Goal: Information Seeking & Learning: Check status

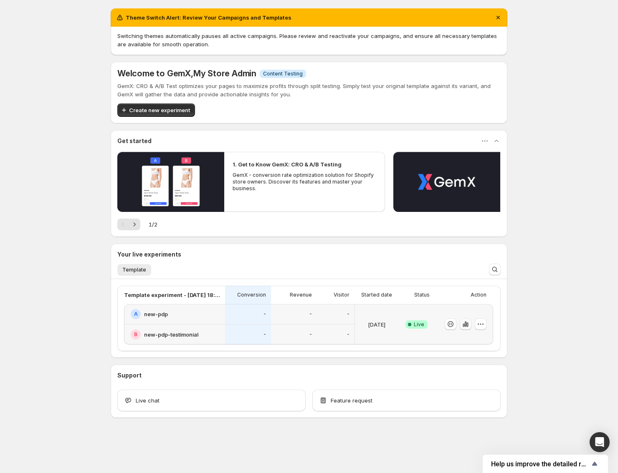
click at [470, 327] on button "button" at bounding box center [466, 325] width 12 height 12
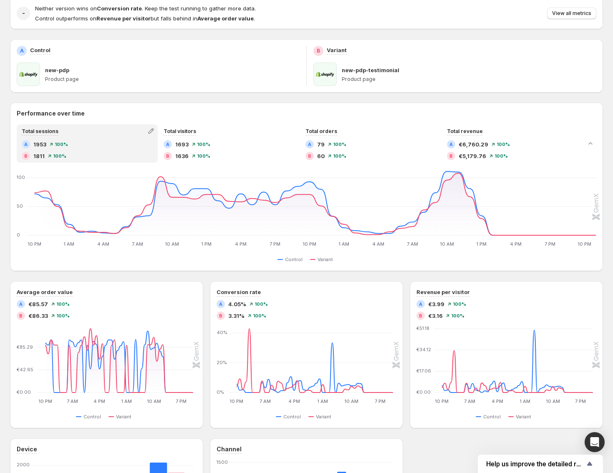
scroll to position [86, 0]
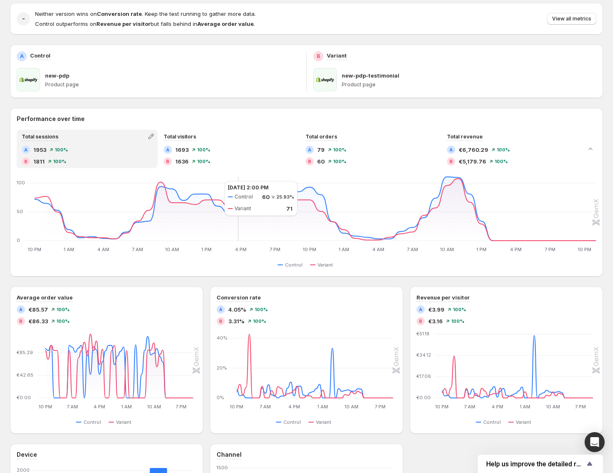
click at [211, 173] on div "Total sessions A 1953 100 % B 1811 100 % Total visitors A 1693 100 % B 1636 100…" at bounding box center [306, 200] width 593 height 140
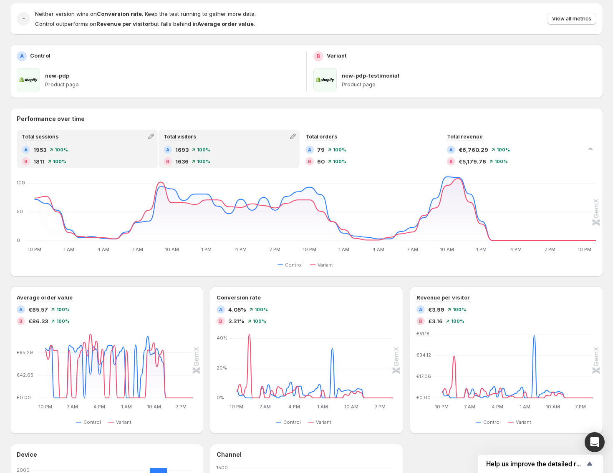
click at [202, 159] on span "100 %" at bounding box center [203, 161] width 13 height 5
click at [86, 159] on div "B 1811 100 %" at bounding box center [87, 161] width 131 height 8
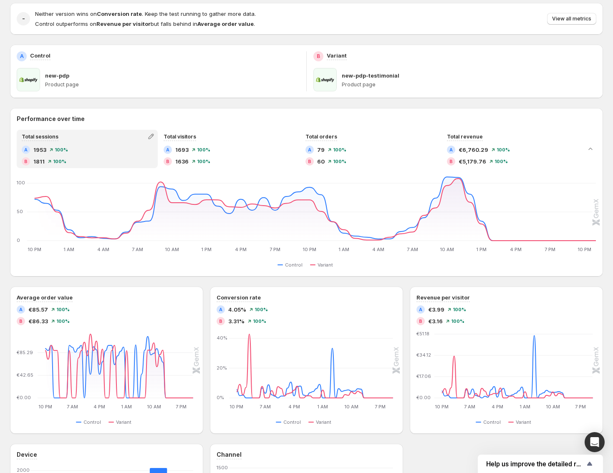
click at [192, 150] on icon at bounding box center [193, 149] width 3 height 3
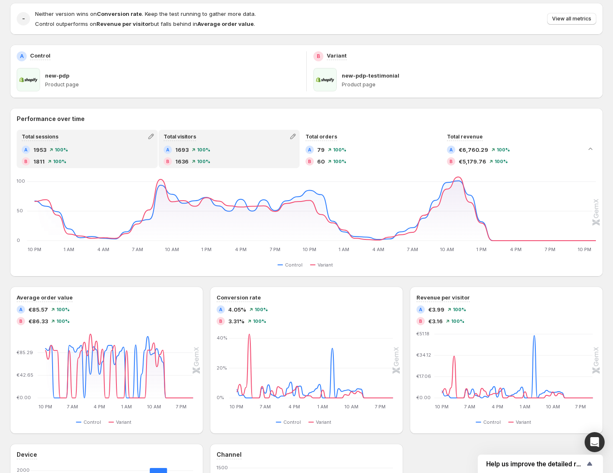
click at [89, 145] on div "Total sessions A 1953 100 % B 1811 100 %" at bounding box center [87, 149] width 139 height 37
click at [169, 143] on div "Total visitors A 1693 100 % B 1636 100 %" at bounding box center [228, 149] width 139 height 37
click at [72, 158] on div "B 1811 100 %" at bounding box center [87, 161] width 131 height 8
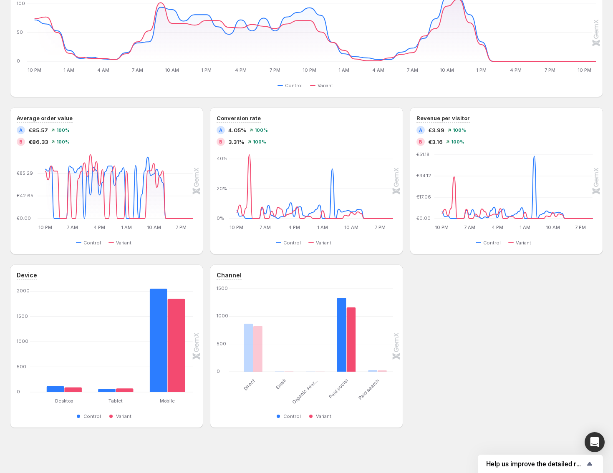
scroll to position [29, 0]
